Goal: Task Accomplishment & Management: Use online tool/utility

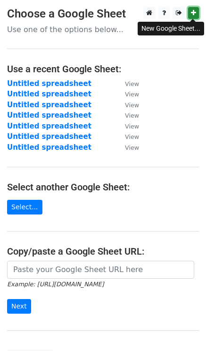
click at [191, 14] on icon at bounding box center [193, 12] width 5 height 7
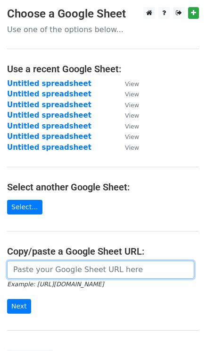
click at [38, 274] on input "url" at bounding box center [100, 270] width 187 height 18
paste input "[URL][DOMAIN_NAME]"
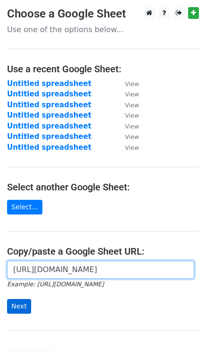
type input "[URL][DOMAIN_NAME]"
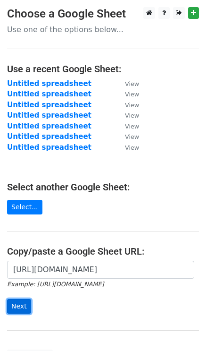
scroll to position [0, 0]
click at [16, 307] on input "Next" at bounding box center [19, 306] width 24 height 15
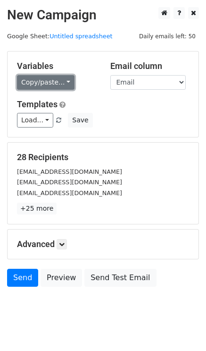
click at [39, 81] on link "Copy/paste..." at bounding box center [46, 82] width 58 height 15
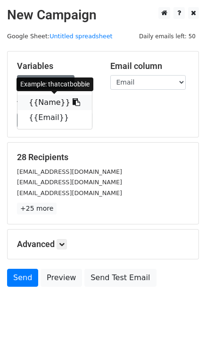
click at [46, 101] on link "{{Name}}" at bounding box center [54, 102] width 75 height 15
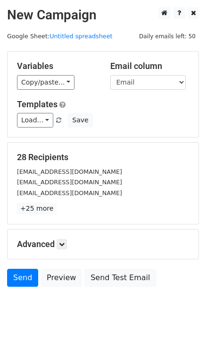
scroll to position [14, 0]
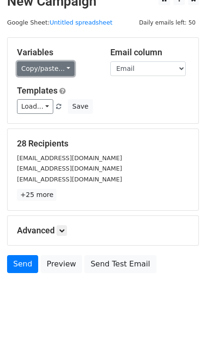
click at [42, 67] on link "Copy/paste..." at bounding box center [46, 68] width 58 height 15
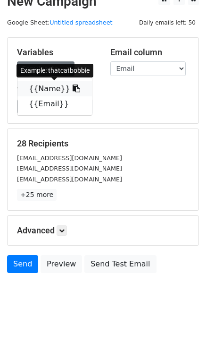
click at [47, 88] on link "{{Name}}" at bounding box center [54, 88] width 75 height 15
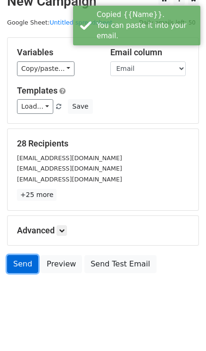
click at [26, 260] on link "Send" at bounding box center [22, 264] width 31 height 18
